Goal: Task Accomplishment & Management: Manage account settings

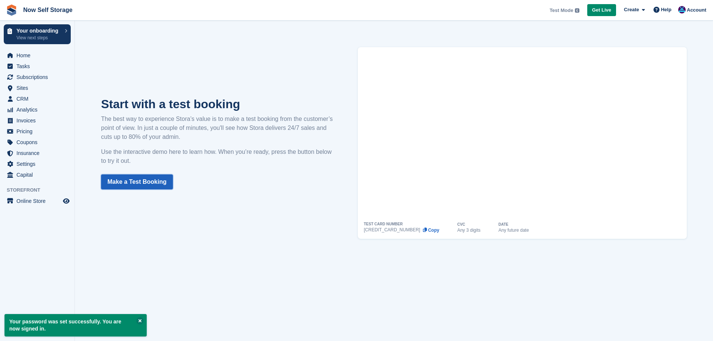
click at [130, 186] on link "Make a Test Booking" at bounding box center [137, 181] width 72 height 15
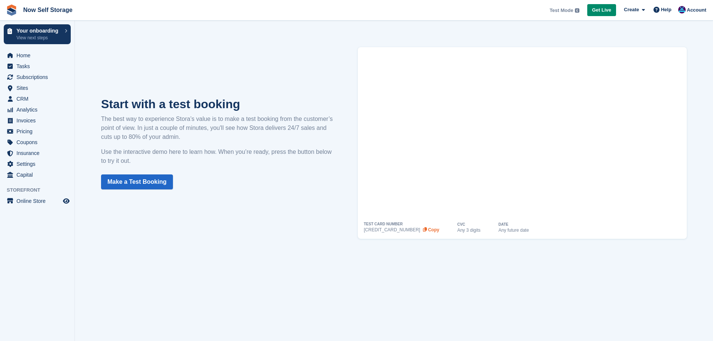
click at [422, 232] on button "Copy" at bounding box center [430, 229] width 17 height 5
click at [27, 63] on span "Tasks" at bounding box center [38, 66] width 45 height 10
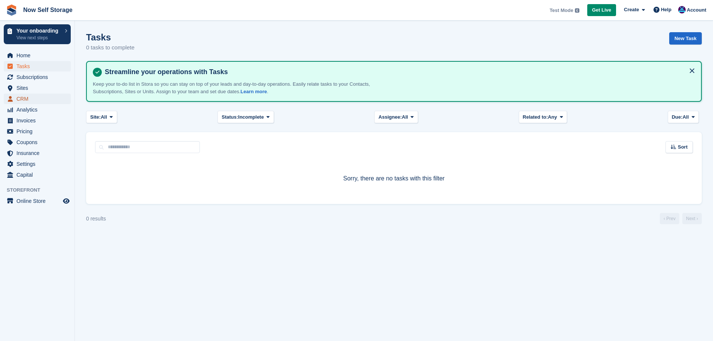
click at [34, 95] on span "CRM" at bounding box center [38, 99] width 45 height 10
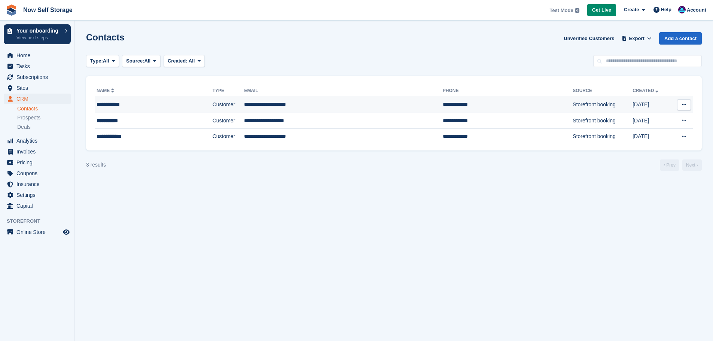
click at [213, 101] on td "Customer" at bounding box center [229, 105] width 32 height 16
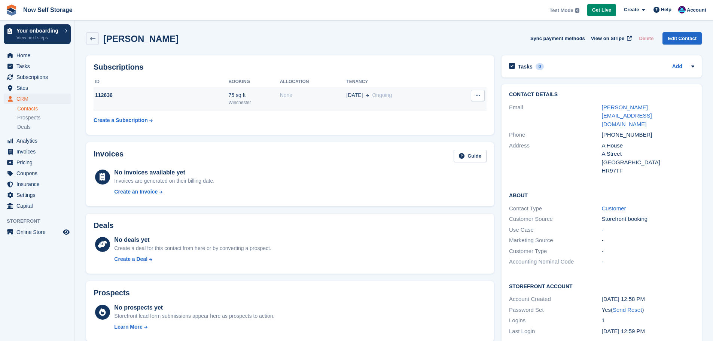
click at [326, 94] on div "None" at bounding box center [313, 95] width 67 height 8
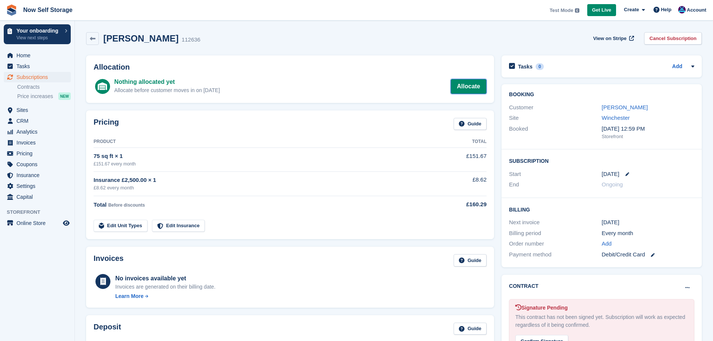
click at [457, 87] on link "Allocate" at bounding box center [469, 86] width 36 height 15
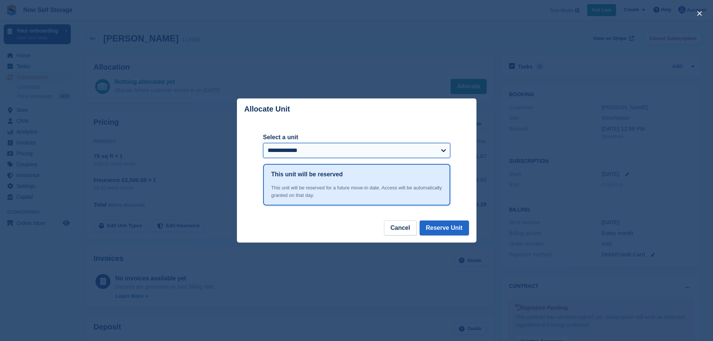
click at [323, 146] on select "**********" at bounding box center [356, 150] width 187 height 15
click at [263, 144] on select "**********" at bounding box center [356, 150] width 187 height 15
click at [294, 144] on select "**********" at bounding box center [356, 150] width 187 height 15
select select "****"
click at [263, 144] on select "**********" at bounding box center [356, 150] width 187 height 15
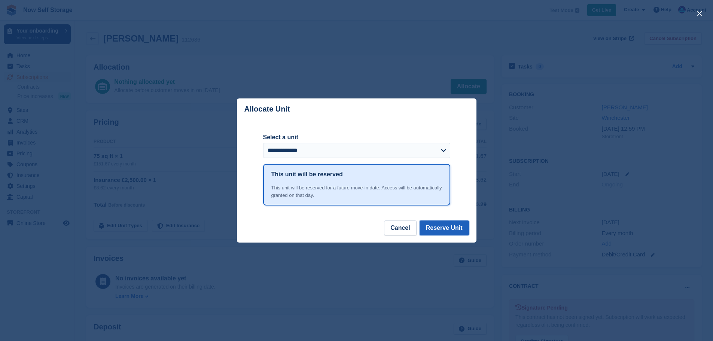
click at [448, 231] on button "Reserve Unit" at bounding box center [443, 227] width 49 height 15
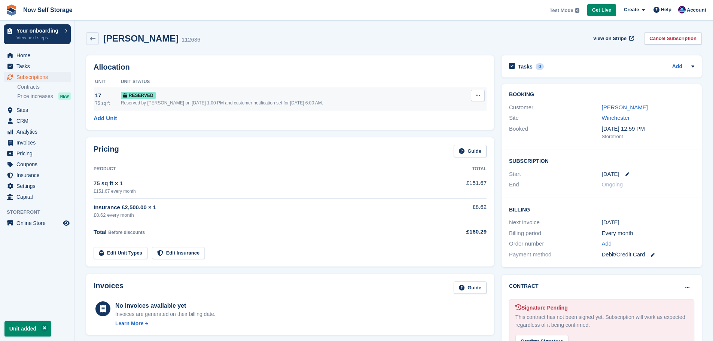
click at [184, 105] on div "Reserved by Holly Hudson on 6th Oct, 1:00 PM and customer notification set for …" at bounding box center [290, 103] width 339 height 7
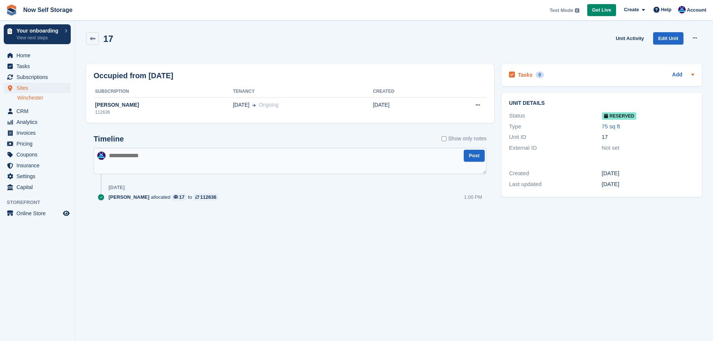
click at [593, 74] on div "Tasks 0 Add" at bounding box center [601, 75] width 185 height 10
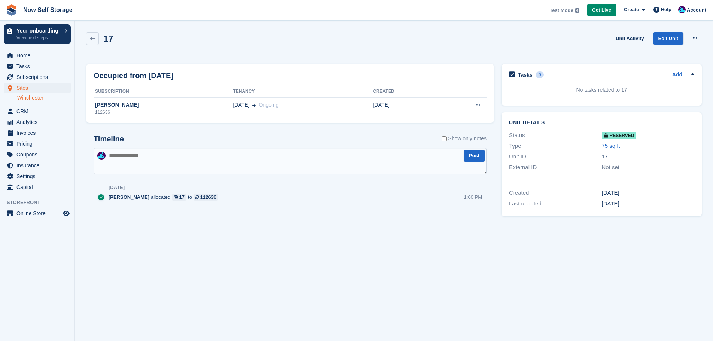
click at [593, 74] on div "Tasks 0 Add" at bounding box center [601, 75] width 185 height 10
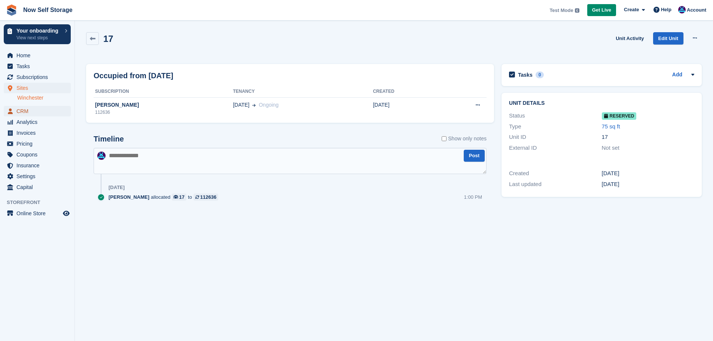
click at [28, 112] on span "CRM" at bounding box center [38, 111] width 45 height 10
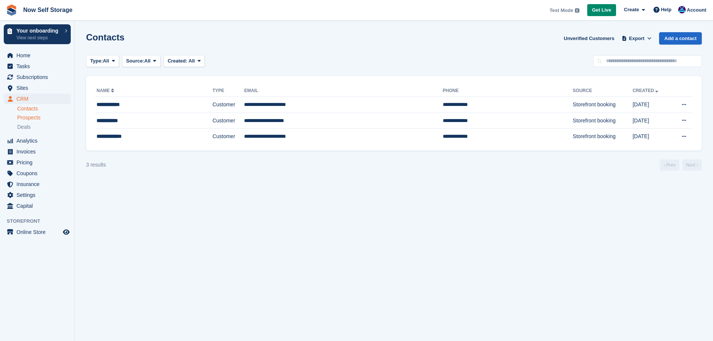
click at [39, 117] on span "Prospects" at bounding box center [28, 117] width 23 height 7
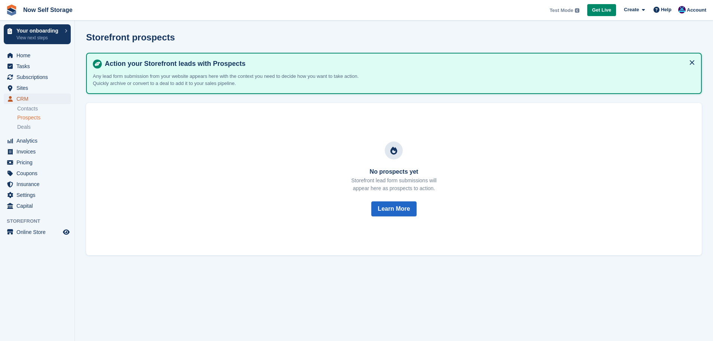
click at [25, 96] on span "CRM" at bounding box center [38, 99] width 45 height 10
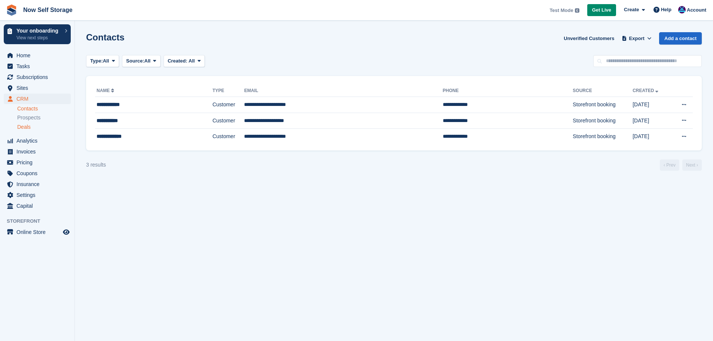
click at [26, 130] on span "Deals" at bounding box center [23, 126] width 13 height 7
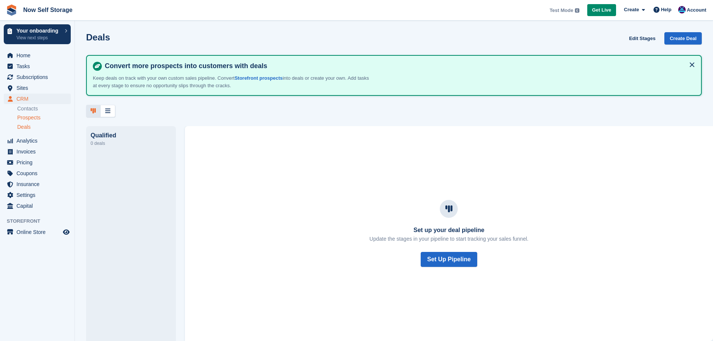
click at [28, 118] on span "Prospects" at bounding box center [28, 117] width 23 height 7
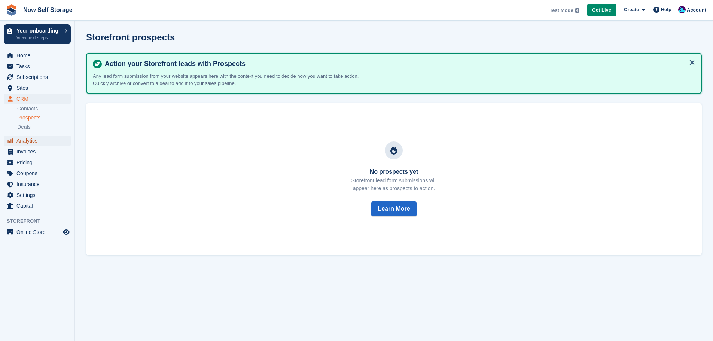
click at [30, 141] on span "Analytics" at bounding box center [38, 140] width 45 height 10
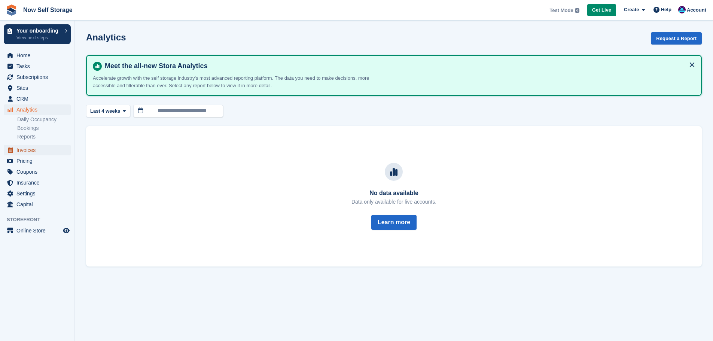
click at [39, 151] on span "Invoices" at bounding box center [38, 150] width 45 height 10
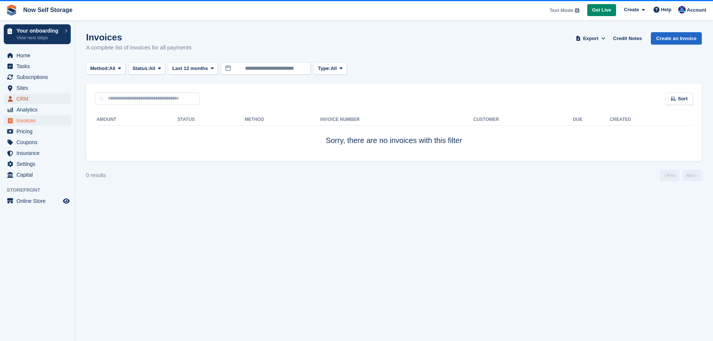
click at [25, 97] on span "CRM" at bounding box center [38, 99] width 45 height 10
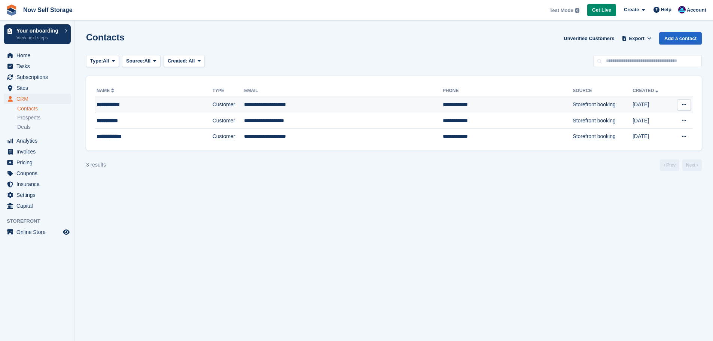
click at [151, 107] on div "**********" at bounding box center [138, 105] width 82 height 8
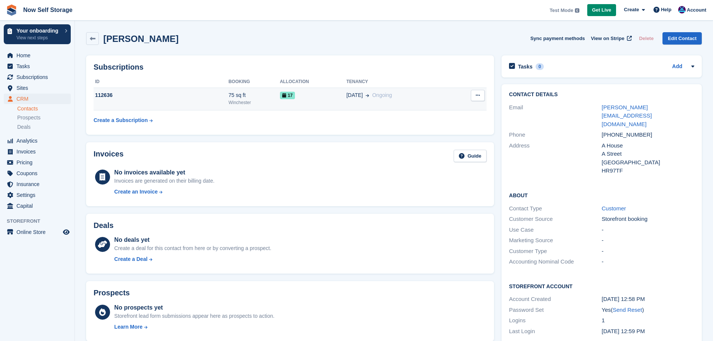
click at [189, 97] on div "112636" at bounding box center [161, 95] width 135 height 8
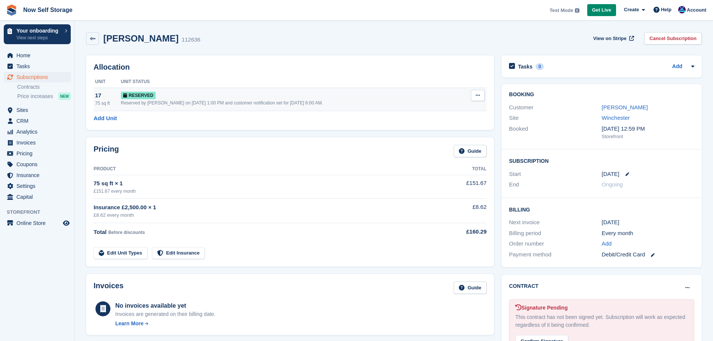
click at [479, 98] on icon at bounding box center [478, 95] width 4 height 5
click at [436, 110] on p "Grant Early Access" at bounding box center [448, 110] width 65 height 10
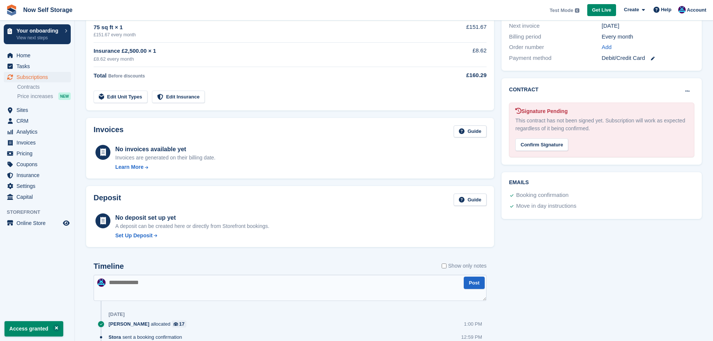
scroll to position [225, 0]
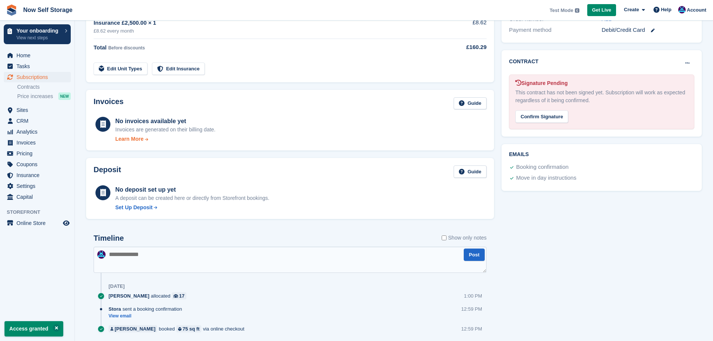
click at [131, 139] on div "Learn More" at bounding box center [129, 139] width 28 height 8
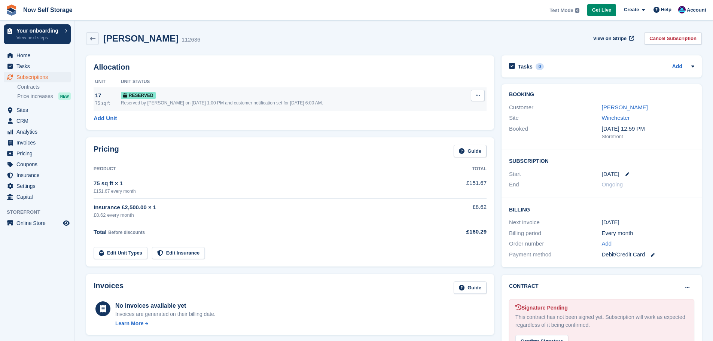
click at [181, 101] on div "Reserved by [PERSON_NAME] on [DATE] 1:00 PM and customer notification set for […" at bounding box center [290, 103] width 339 height 7
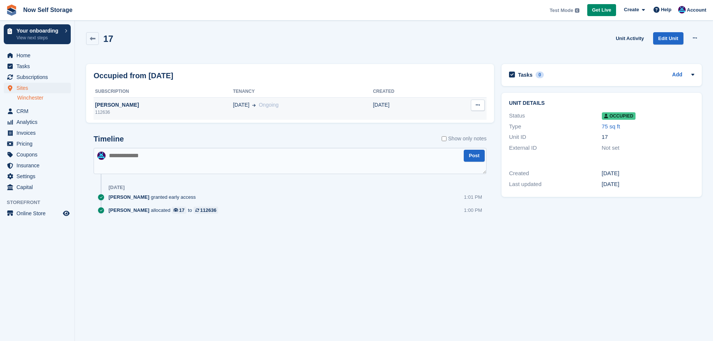
click at [430, 111] on td "06 Oct" at bounding box center [405, 108] width 65 height 22
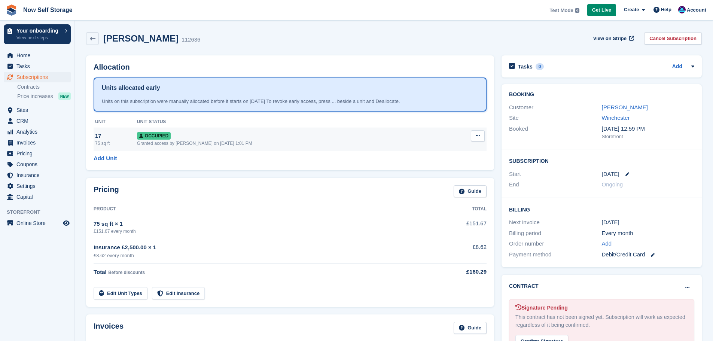
click at [475, 135] on button at bounding box center [478, 135] width 14 height 11
click at [442, 175] on p "Deallocate" at bounding box center [448, 176] width 65 height 10
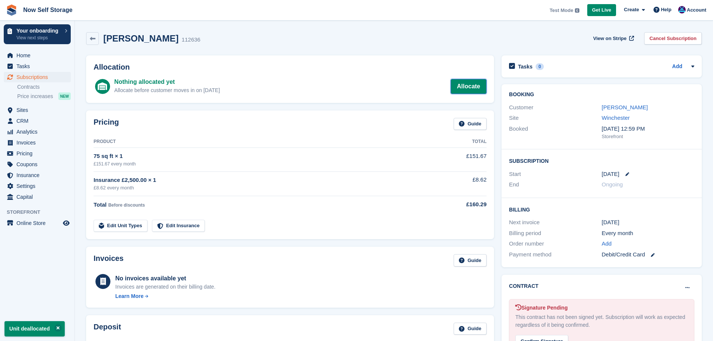
click at [467, 85] on link "Allocate" at bounding box center [469, 86] width 36 height 15
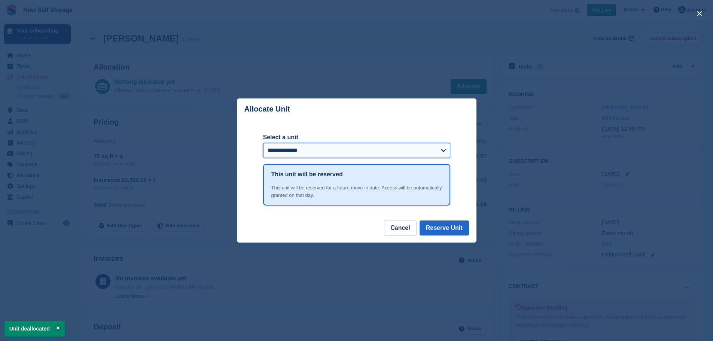
click at [374, 149] on select "**********" at bounding box center [356, 150] width 187 height 15
select select "****"
click at [263, 144] on select "**********" at bounding box center [356, 150] width 187 height 15
click at [444, 225] on button "Reserve Unit" at bounding box center [443, 227] width 49 height 15
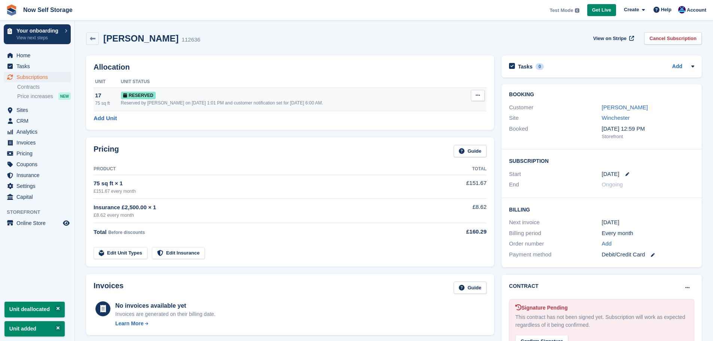
click at [478, 95] on icon at bounding box center [478, 95] width 4 height 5
click at [380, 96] on div "Reserved" at bounding box center [290, 95] width 339 height 8
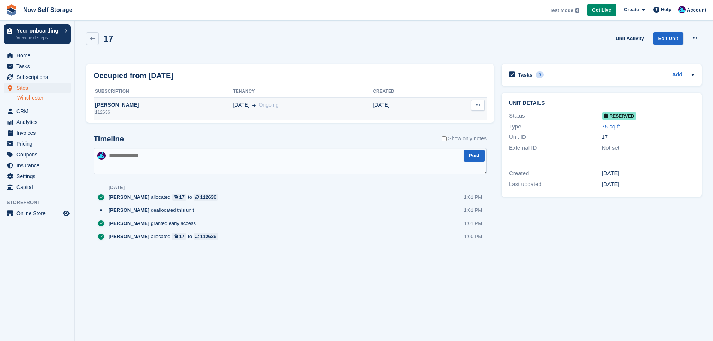
click at [233, 111] on td "[DATE] Ongoing" at bounding box center [303, 108] width 140 height 22
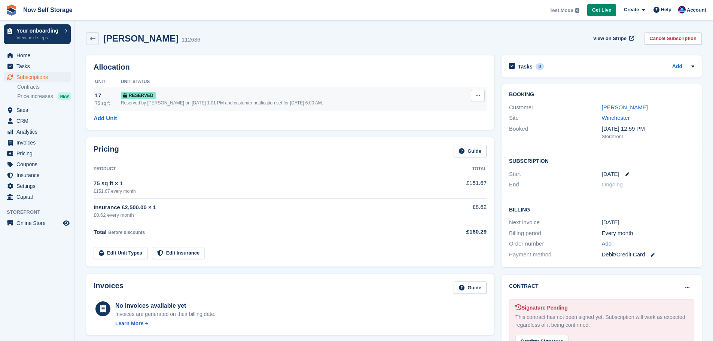
click at [392, 97] on div "Reserved" at bounding box center [290, 95] width 339 height 8
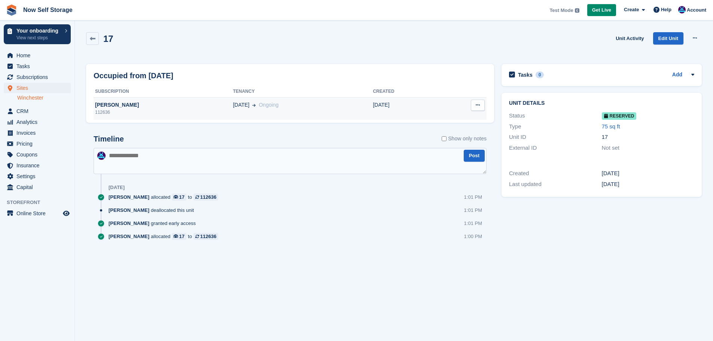
click at [476, 104] on icon at bounding box center [478, 105] width 4 height 5
click at [266, 135] on div "Timeline Show only notes" at bounding box center [290, 141] width 393 height 13
click at [97, 40] on link at bounding box center [92, 38] width 13 height 13
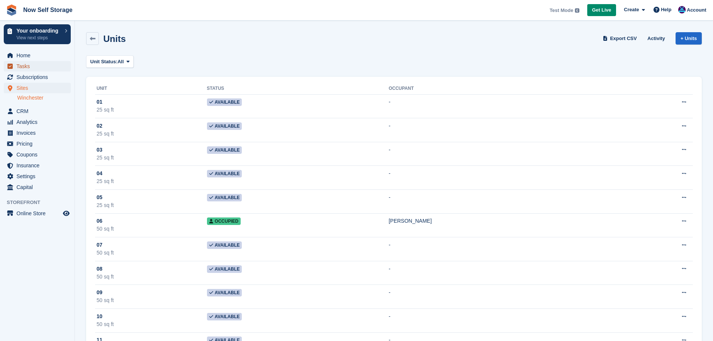
click at [34, 61] on span "Tasks" at bounding box center [38, 66] width 45 height 10
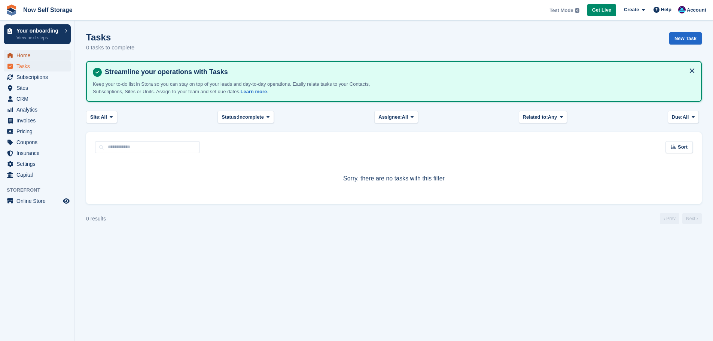
click at [36, 56] on span "Home" at bounding box center [38, 55] width 45 height 10
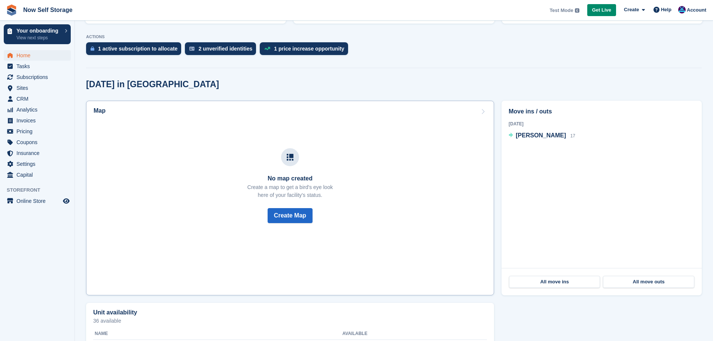
scroll to position [150, 0]
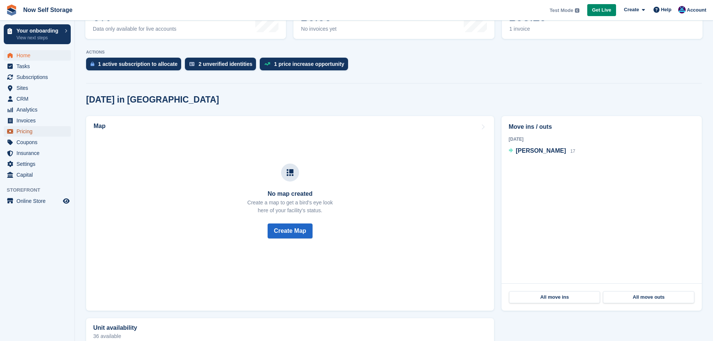
click at [24, 132] on span "Pricing" at bounding box center [38, 131] width 45 height 10
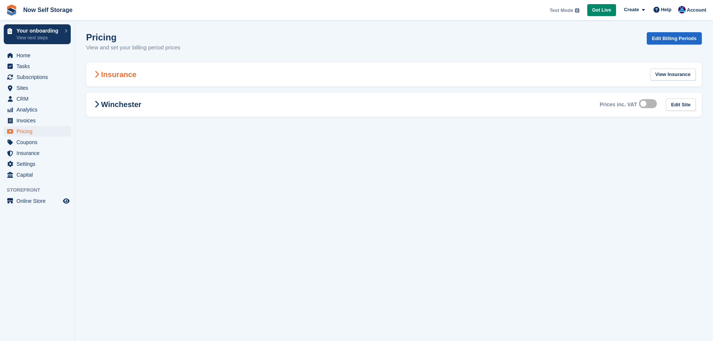
click at [120, 78] on h2 "Insurance" at bounding box center [114, 74] width 44 height 9
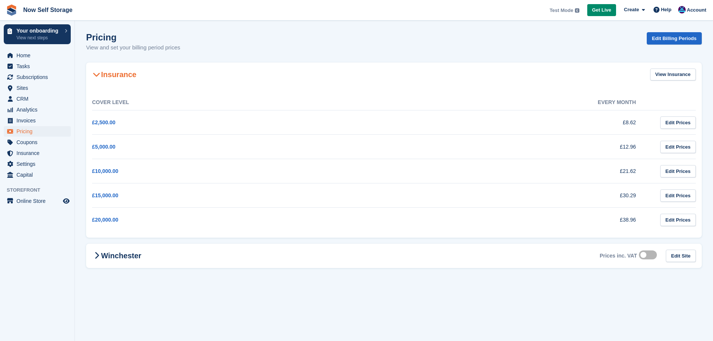
click at [120, 78] on h2 "Insurance" at bounding box center [114, 74] width 44 height 9
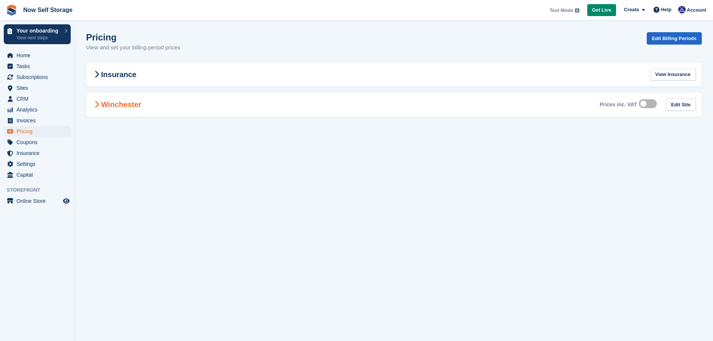
click at [125, 113] on div "Winchester Prices inc. VAT Edit Site" at bounding box center [394, 104] width 616 height 24
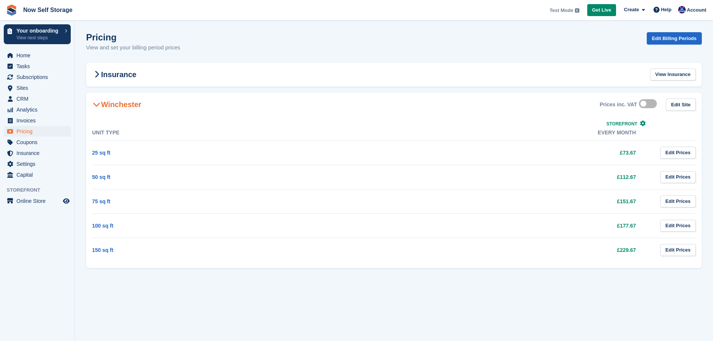
click at [125, 113] on div "Winchester Prices inc. VAT Edit Site" at bounding box center [394, 104] width 616 height 24
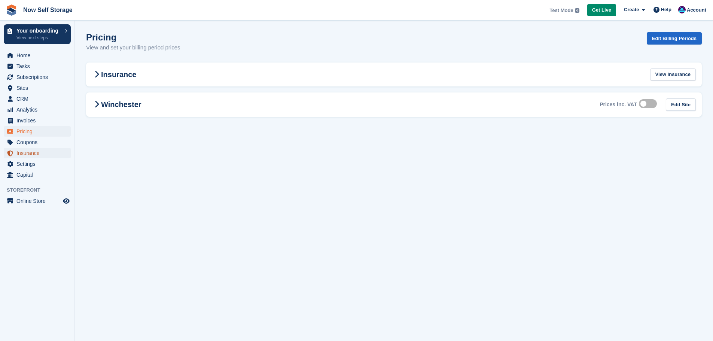
click at [48, 152] on span "Insurance" at bounding box center [38, 153] width 45 height 10
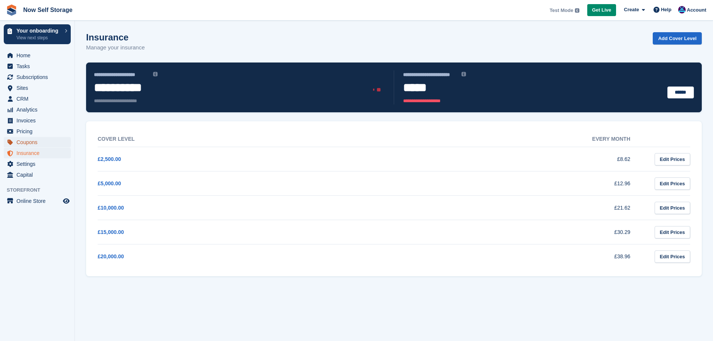
click at [37, 141] on span "Coupons" at bounding box center [38, 142] width 45 height 10
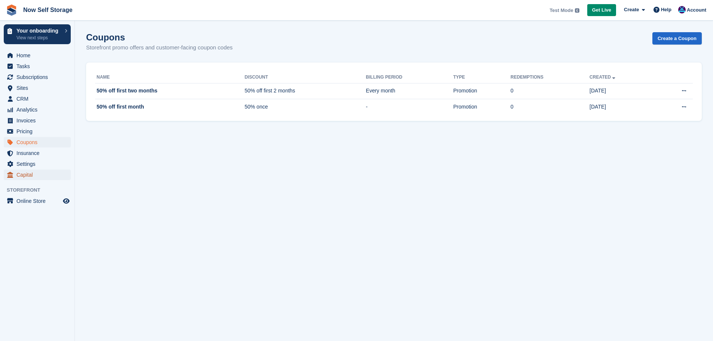
click at [44, 172] on span "Capital" at bounding box center [38, 175] width 45 height 10
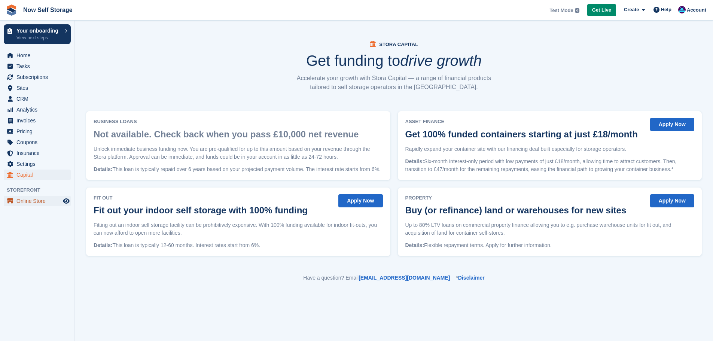
click at [31, 199] on span "Online Store" at bounding box center [38, 201] width 45 height 10
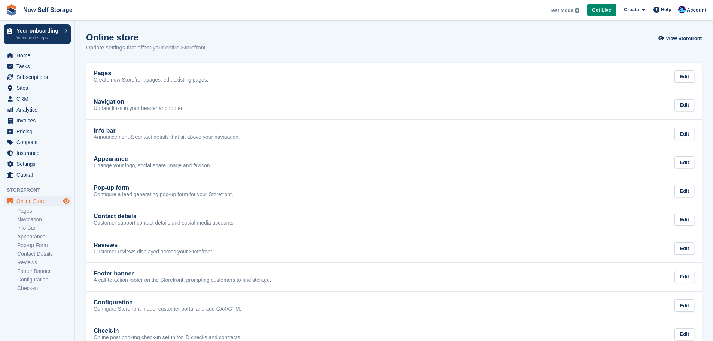
click at [68, 202] on icon "Preview store" at bounding box center [66, 201] width 7 height 6
